Goal: Task Accomplishment & Management: Manage account settings

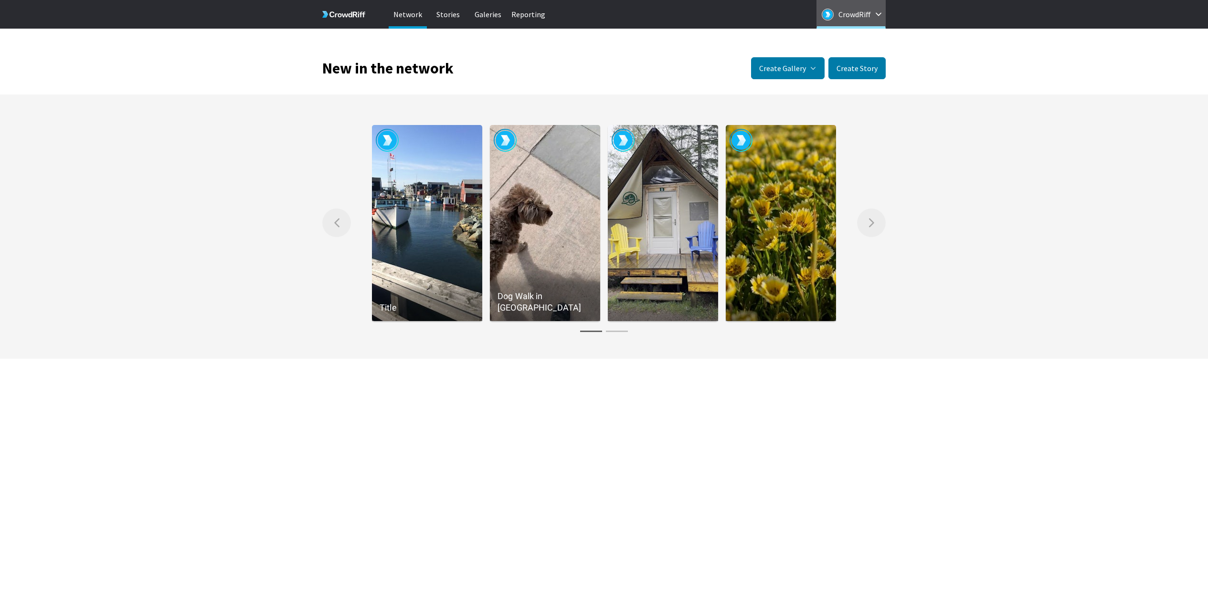
click at [860, 3] on button "CrowdRiff" at bounding box center [850, 14] width 69 height 29
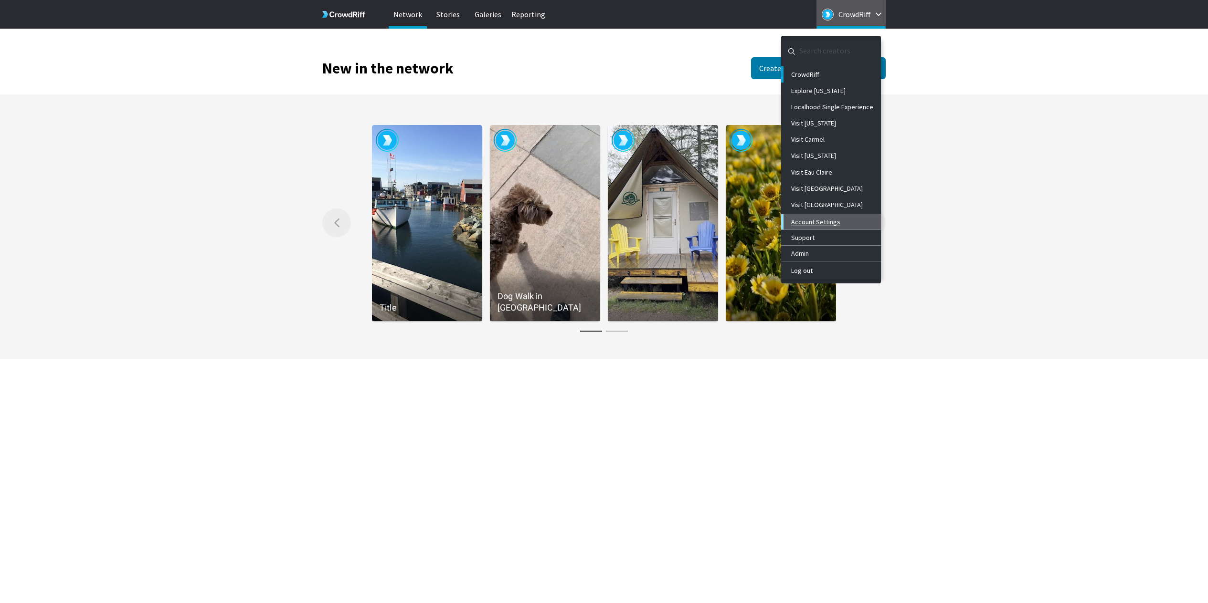
click at [815, 214] on link "Account Settings" at bounding box center [831, 221] width 100 height 15
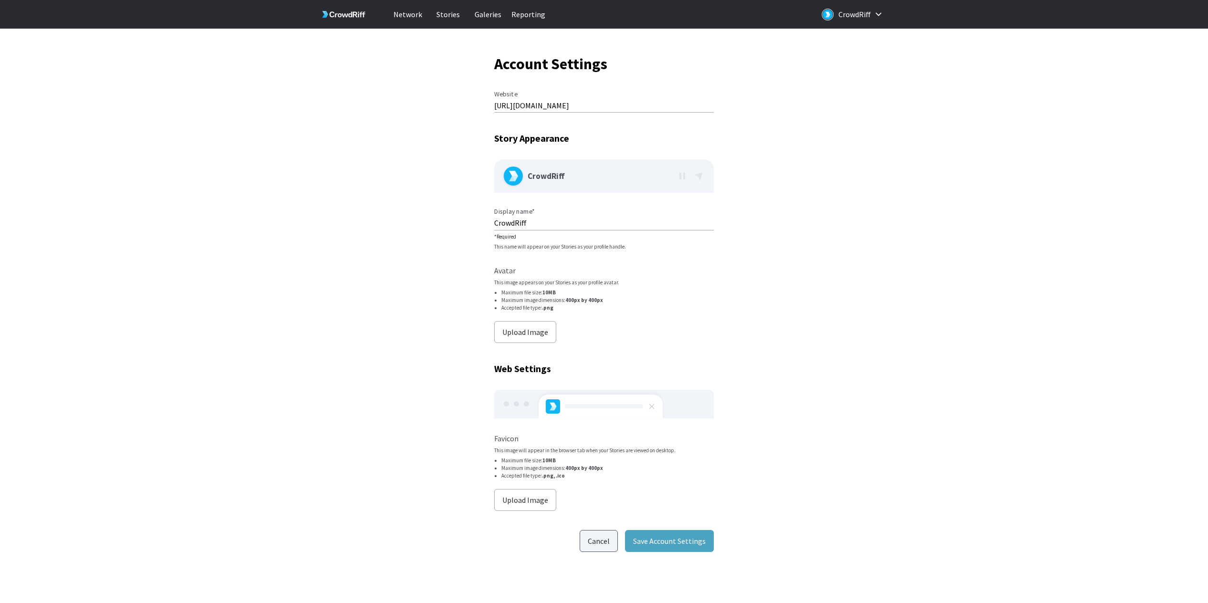
click at [601, 545] on button "Cancel" at bounding box center [599, 541] width 38 height 22
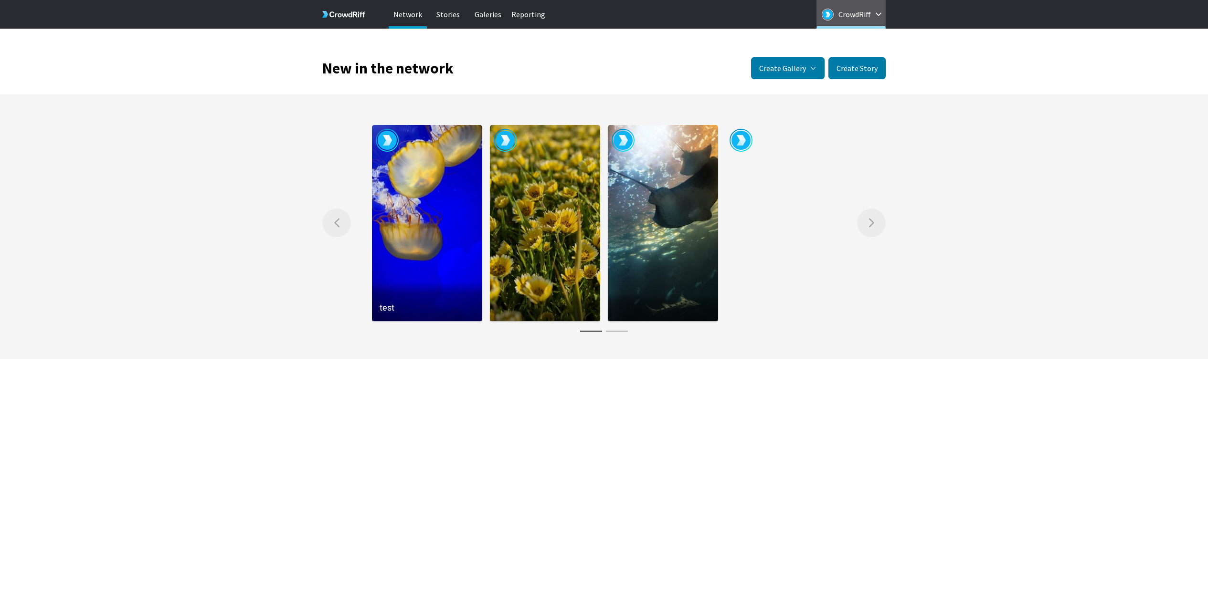
click at [851, 18] on p "CrowdRiff" at bounding box center [854, 14] width 32 height 15
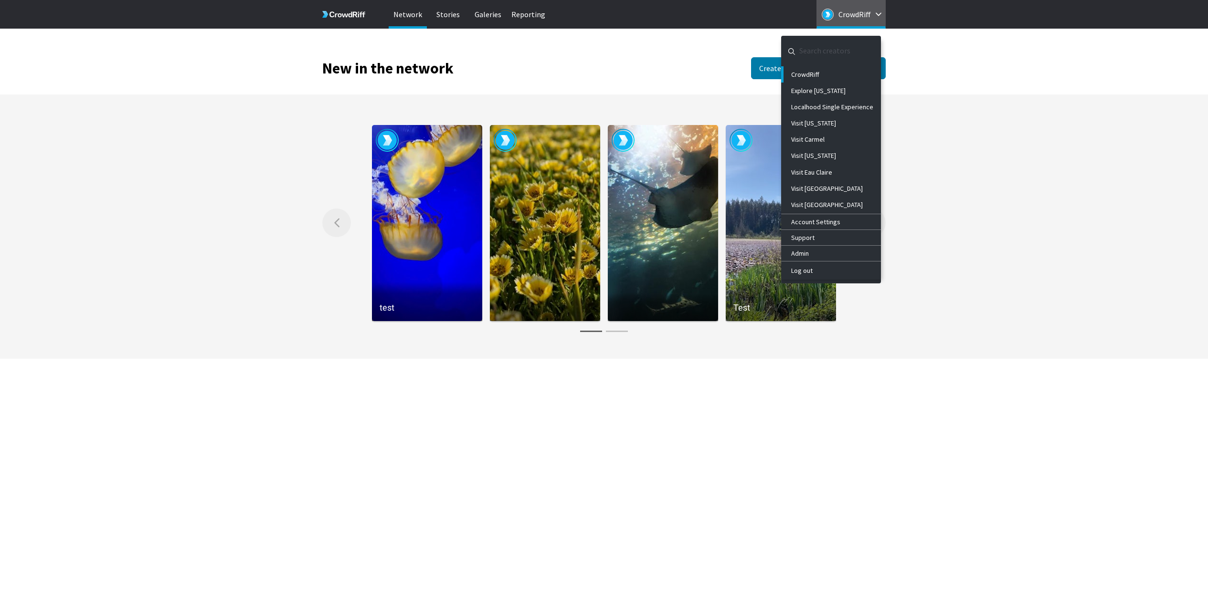
click at [1042, 116] on div "Left arrow Scroll the gallery to the left. test Test test logs test [DOLLY-TEST…" at bounding box center [604, 228] width 1208 height 224
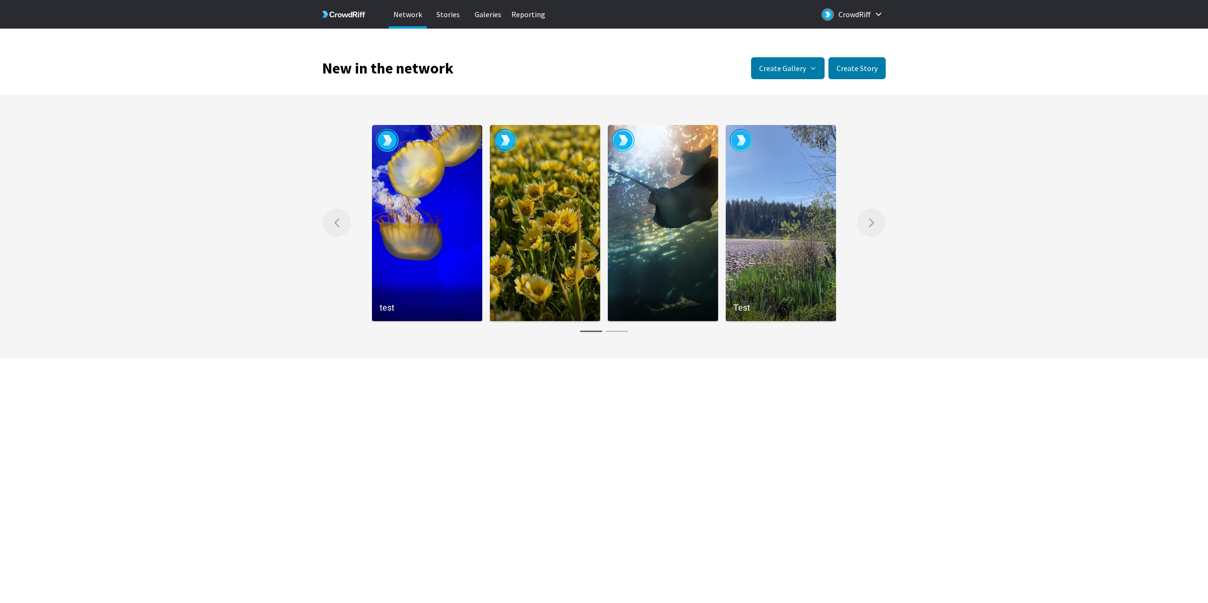
click at [656, 432] on body "Network Stories Galeries Reporting CrowdRiff New in the network Create Gallery …" at bounding box center [604, 302] width 1208 height 546
